Goal: Task Accomplishment & Management: Use online tool/utility

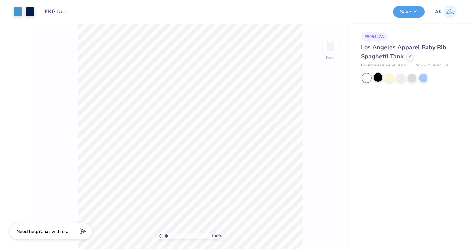
click at [378, 76] on div at bounding box center [378, 77] width 9 height 9
click at [368, 78] on div at bounding box center [367, 78] width 9 height 9
click at [376, 81] on div at bounding box center [378, 77] width 9 height 9
click at [406, 9] on button "Save" at bounding box center [409, 11] width 32 height 12
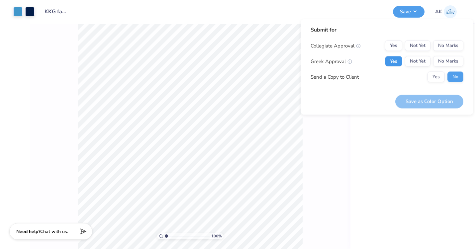
click at [393, 63] on button "Yes" at bounding box center [393, 61] width 17 height 11
click at [439, 49] on button "No Marks" at bounding box center [448, 46] width 30 height 11
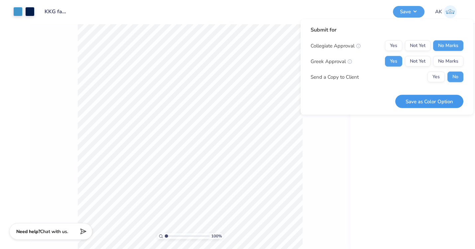
click at [433, 103] on button "Save as Color Option" at bounding box center [430, 102] width 68 height 14
